Goal: Task Accomplishment & Management: Manage account settings

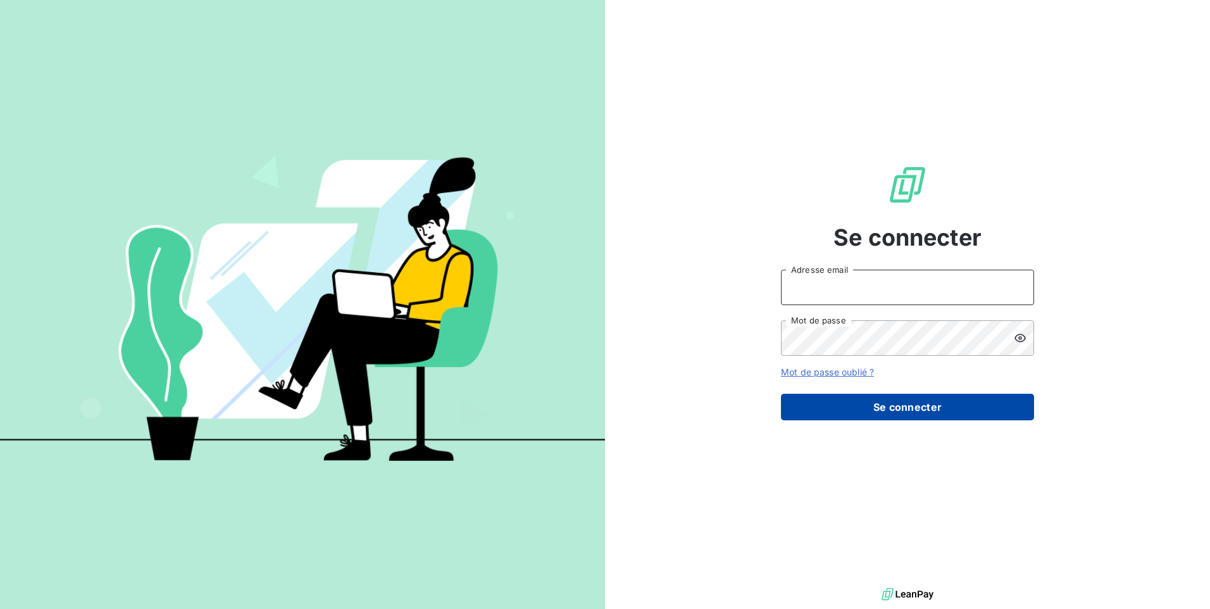
type input "[EMAIL_ADDRESS][PERSON_NAME][DOMAIN_NAME]"
drag, startPoint x: 915, startPoint y: 413, endPoint x: 888, endPoint y: 415, distance: 26.6
click at [914, 413] on button "Se connecter" at bounding box center [907, 407] width 253 height 27
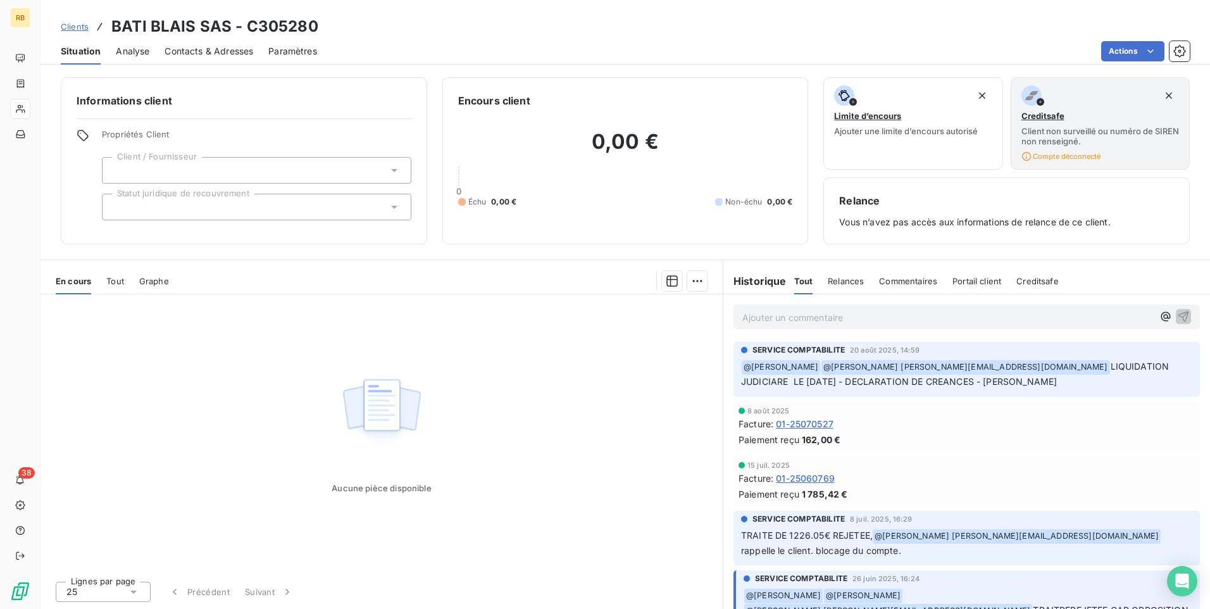
click at [628, 421] on div "Aucune pièce disponible" at bounding box center [381, 432] width 682 height 276
